Goal: Task Accomplishment & Management: Use online tool/utility

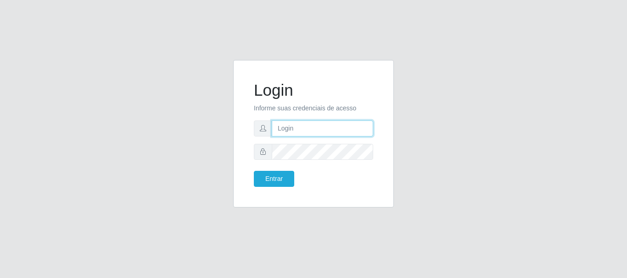
click at [301, 131] on input "text" at bounding box center [322, 129] width 101 height 16
type input "ritaiwof@B5"
click at [301, 142] on form "Login Informe suas credenciais de acesso ritaiwof@B5 Entrar" at bounding box center [313, 134] width 119 height 106
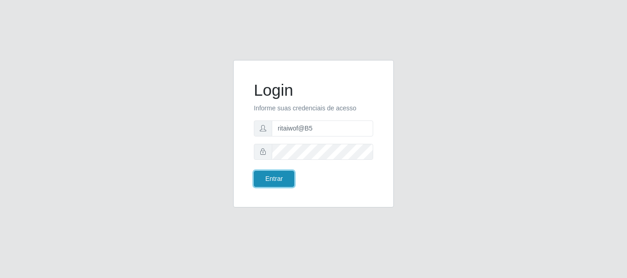
click at [278, 179] on button "Entrar" at bounding box center [274, 179] width 40 height 16
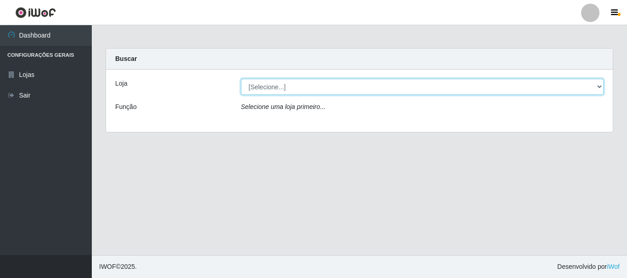
click at [599, 83] on select "[Selecione...] Bemais Supermercados - B5 Anatólia" at bounding box center [422, 87] width 363 height 16
select select "405"
click at [241, 79] on select "[Selecione...] Bemais Supermercados - B5 Anatólia" at bounding box center [422, 87] width 363 height 16
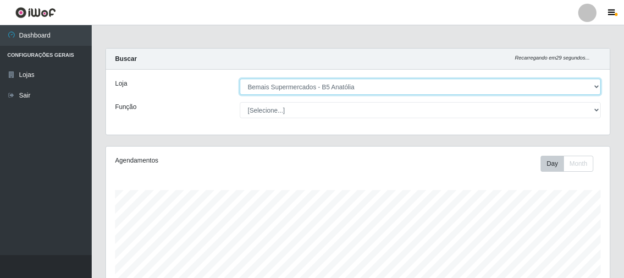
scroll to position [190, 504]
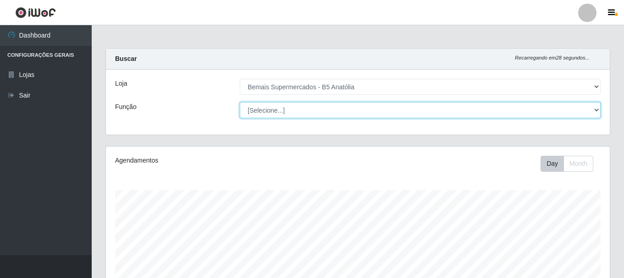
drag, startPoint x: 593, startPoint y: 110, endPoint x: 582, endPoint y: 117, distance: 13.5
click at [593, 110] on select "[Selecione...] ASG ASG + ASG ++ Auxiliar de Estacionamento Auxiliar de Estacion…" at bounding box center [420, 110] width 361 height 16
select select "72"
click at [240, 102] on select "[Selecione...] ASG ASG + ASG ++ Auxiliar de Estacionamento Auxiliar de Estacion…" at bounding box center [420, 110] width 361 height 16
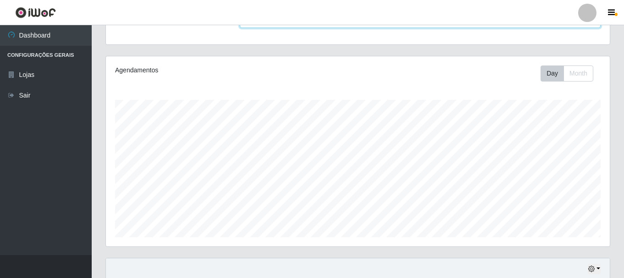
scroll to position [167, 0]
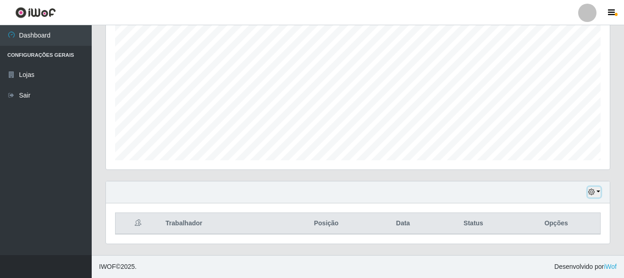
click at [597, 192] on button "button" at bounding box center [594, 192] width 13 height 11
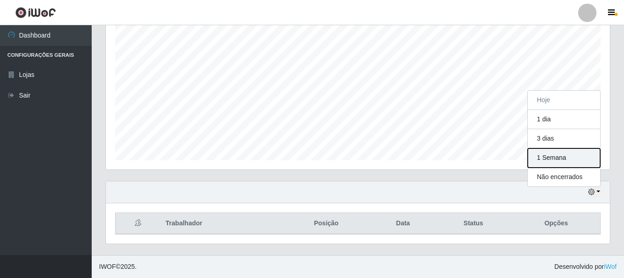
click at [564, 159] on button "1 Semana" at bounding box center [564, 158] width 72 height 19
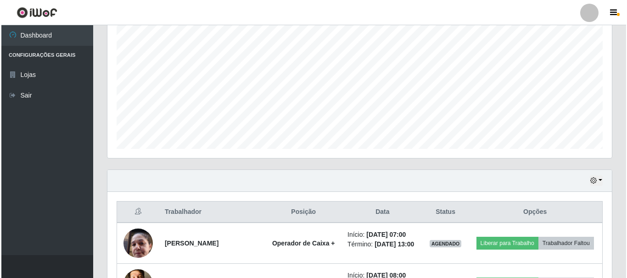
scroll to position [305, 0]
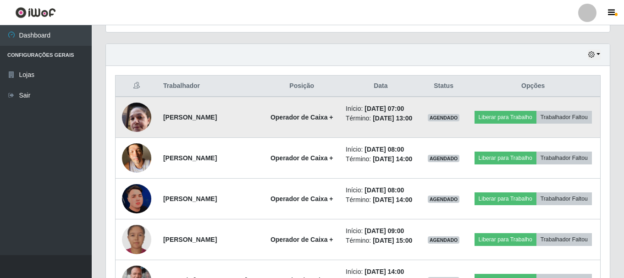
click at [143, 116] on img at bounding box center [136, 117] width 29 height 39
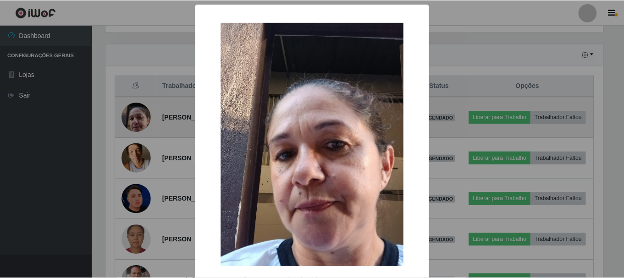
scroll to position [190, 500]
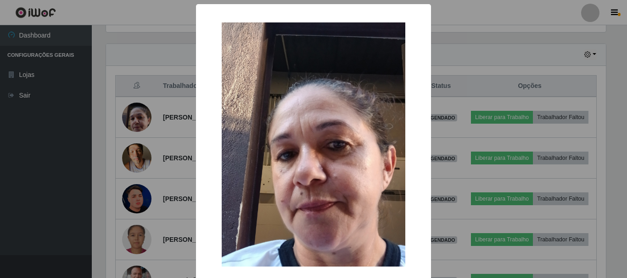
drag, startPoint x: 436, startPoint y: 104, endPoint x: 428, endPoint y: 106, distance: 7.5
click at [433, 104] on div "× OK Cancel" at bounding box center [313, 139] width 627 height 278
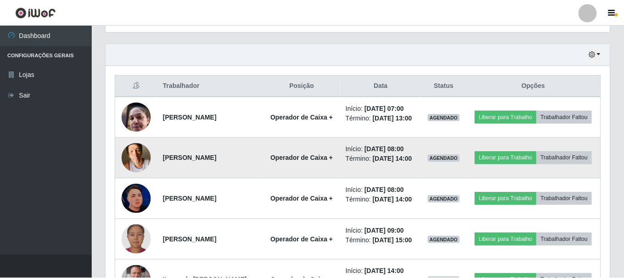
scroll to position [190, 504]
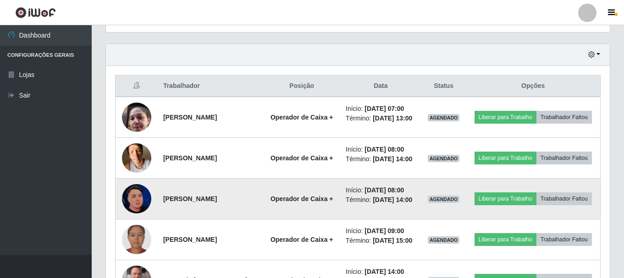
click at [146, 213] on img at bounding box center [136, 198] width 29 height 29
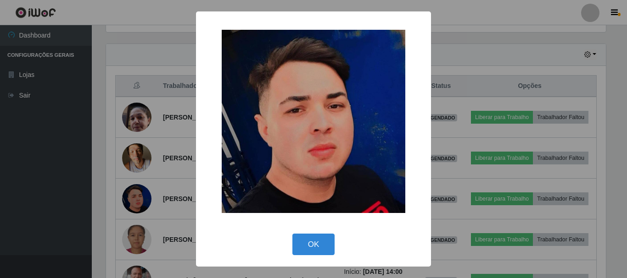
click at [474, 175] on div "× OK Cancel" at bounding box center [313, 139] width 627 height 278
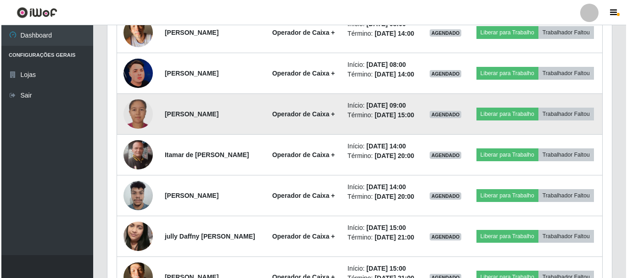
scroll to position [443, 0]
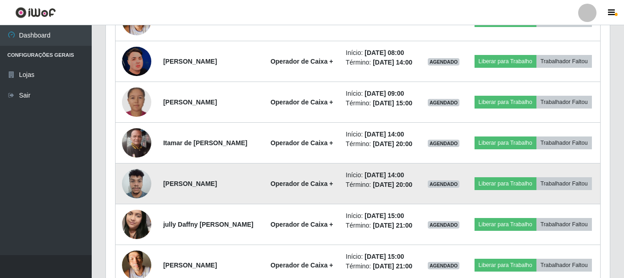
click at [142, 203] on img at bounding box center [136, 183] width 29 height 39
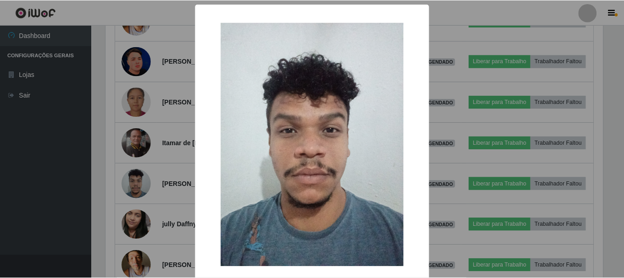
scroll to position [190, 500]
click at [458, 199] on div "× OK Cancel" at bounding box center [313, 139] width 627 height 278
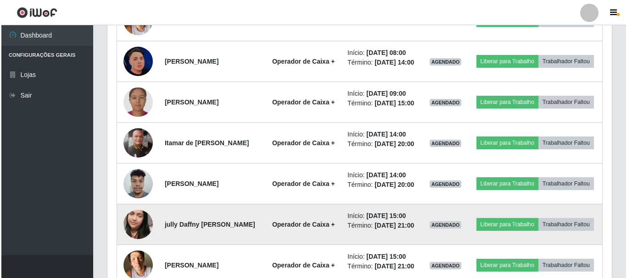
scroll to position [489, 0]
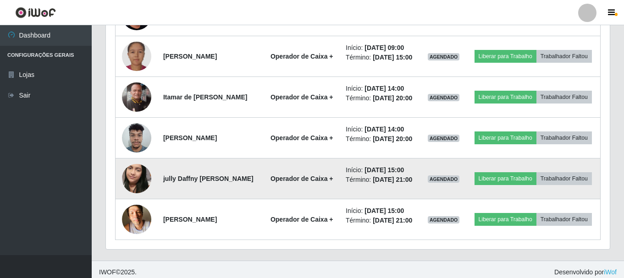
click at [136, 205] on img at bounding box center [136, 179] width 29 height 52
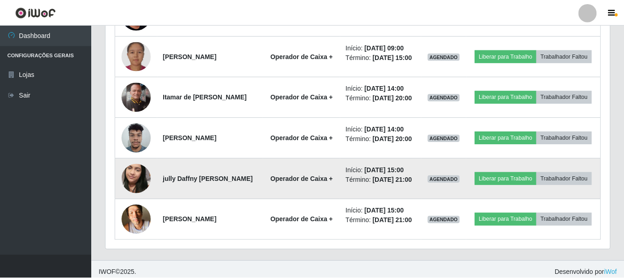
scroll to position [190, 500]
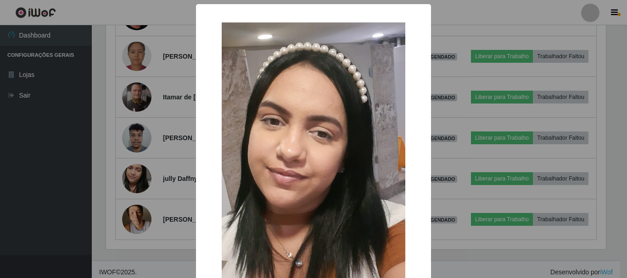
click at [500, 192] on div "× OK Cancel" at bounding box center [313, 139] width 627 height 278
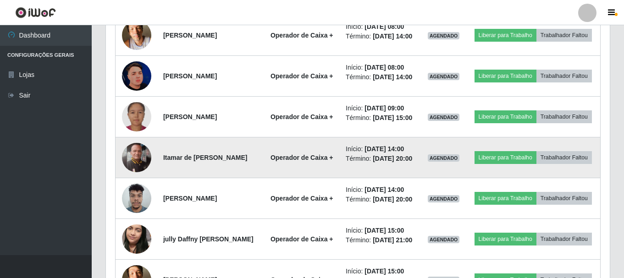
scroll to position [411, 0]
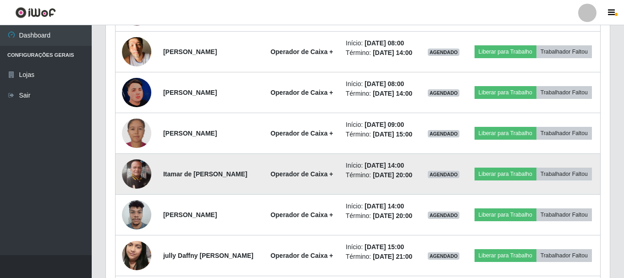
click at [139, 189] on img at bounding box center [136, 174] width 29 height 29
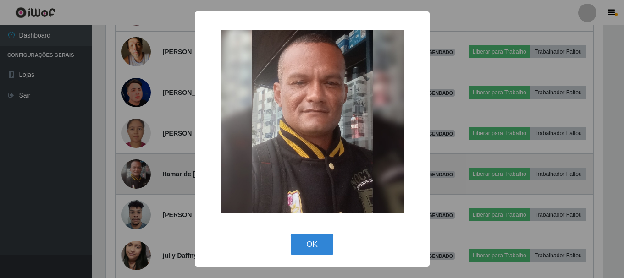
scroll to position [190, 500]
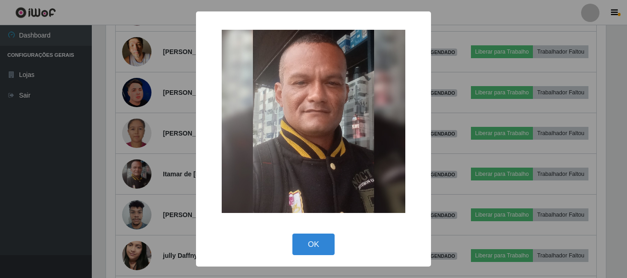
click at [480, 178] on div "× OK Cancel" at bounding box center [313, 139] width 627 height 278
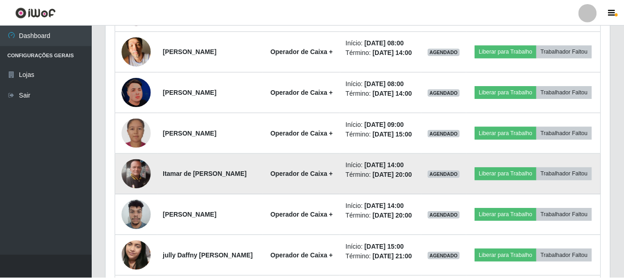
scroll to position [0, 0]
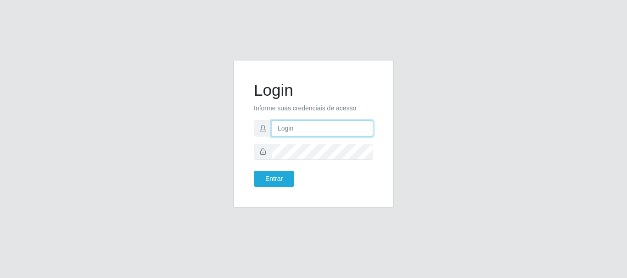
click at [305, 132] on input "text" at bounding box center [322, 129] width 101 height 16
type input "t"
type input "ritaiwof@B5"
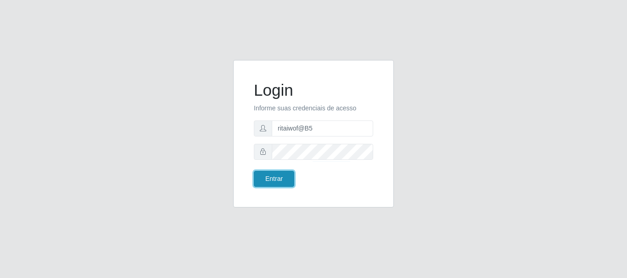
click at [269, 175] on button "Entrar" at bounding box center [274, 179] width 40 height 16
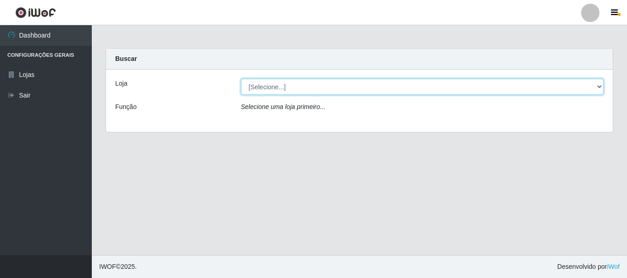
click at [592, 88] on select "[Selecione...] Bemais Supermercados - B5 Anatólia" at bounding box center [422, 87] width 363 height 16
select select "405"
click at [241, 79] on select "[Selecione...] Bemais Supermercados - B5 Anatólia" at bounding box center [422, 87] width 363 height 16
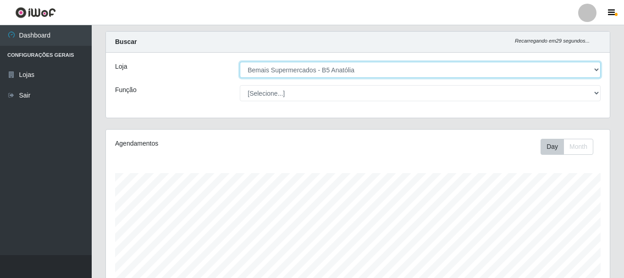
scroll to position [46, 0]
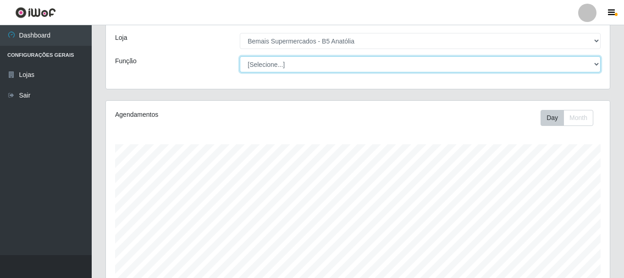
drag, startPoint x: 595, startPoint y: 65, endPoint x: 591, endPoint y: 70, distance: 6.0
click at [594, 65] on select "[Selecione...] ASG ASG + ASG ++ Auxiliar de Estacionamento Auxiliar de Estacion…" at bounding box center [420, 64] width 361 height 16
select select "82"
click at [240, 56] on select "[Selecione...] ASG ASG + ASG ++ Auxiliar de Estacionamento Auxiliar de Estacion…" at bounding box center [420, 64] width 361 height 16
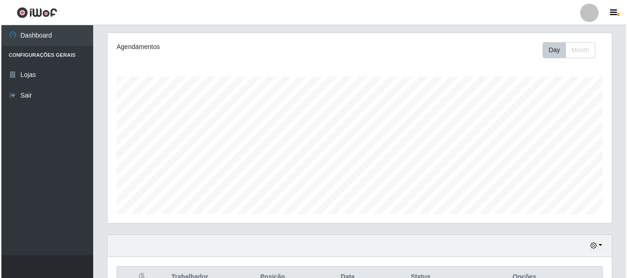
scroll to position [229, 0]
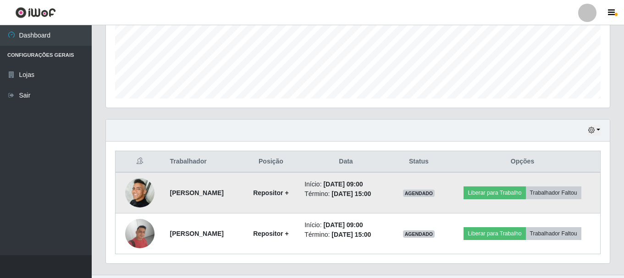
click at [140, 189] on img at bounding box center [139, 192] width 29 height 29
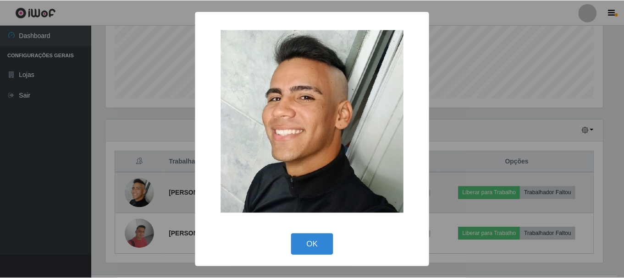
scroll to position [190, 500]
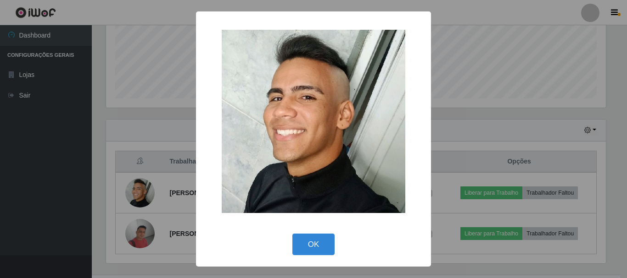
click at [456, 138] on div "× OK Cancel" at bounding box center [313, 139] width 627 height 278
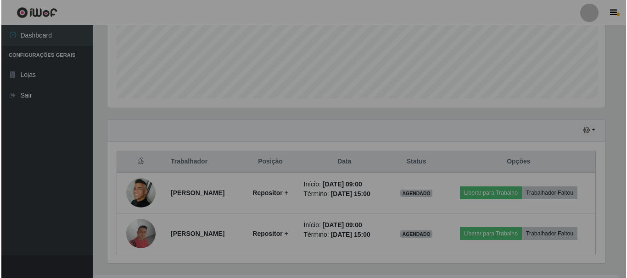
scroll to position [190, 504]
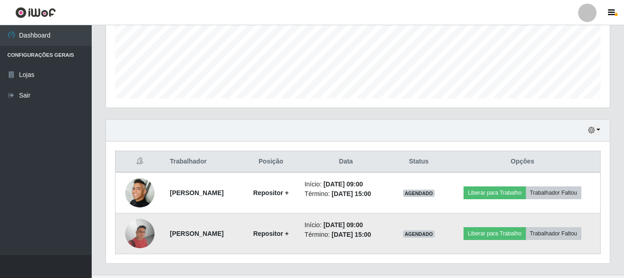
click at [134, 236] on img at bounding box center [139, 233] width 29 height 29
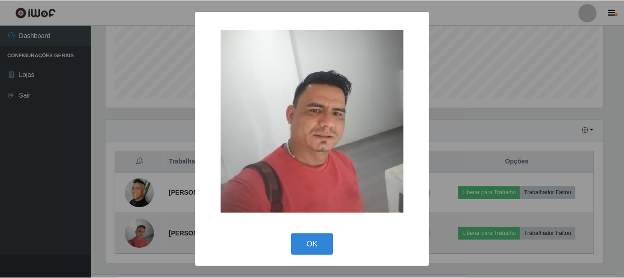
scroll to position [190, 500]
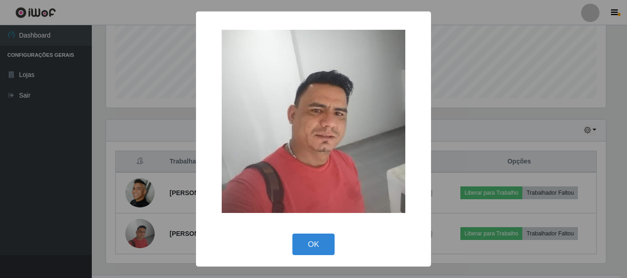
click at [502, 120] on div "× OK Cancel" at bounding box center [313, 139] width 627 height 278
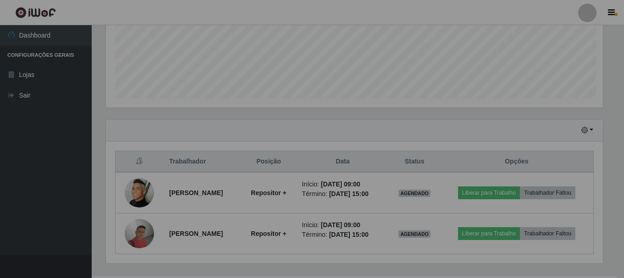
scroll to position [190, 504]
